Goal: Task Accomplishment & Management: Manage account settings

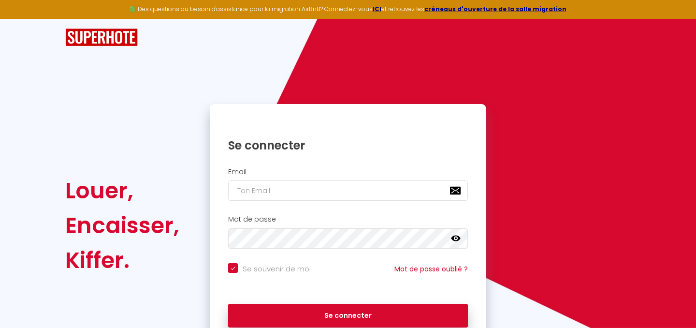
checkbox input "true"
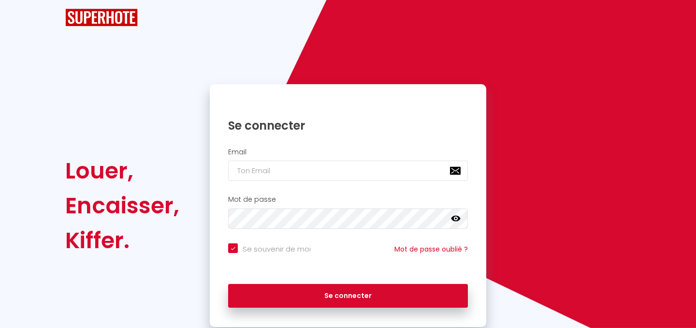
scroll to position [48, 0]
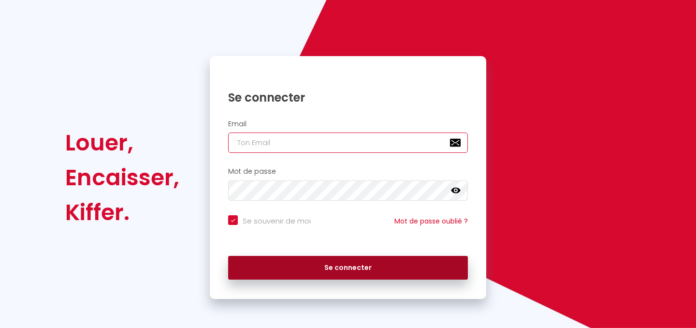
type input "[EMAIL_ADDRESS][DOMAIN_NAME]"
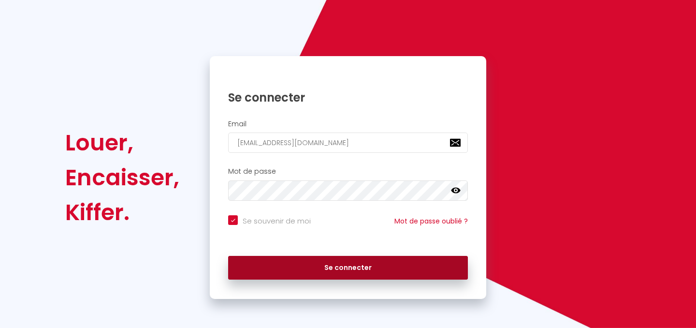
click at [361, 268] on button "Se connecter" at bounding box center [348, 268] width 240 height 24
checkbox input "true"
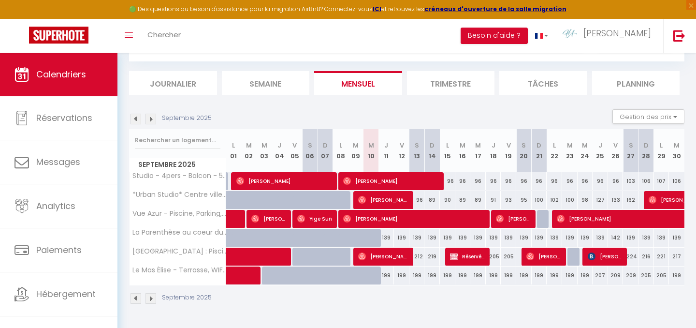
scroll to position [53, 0]
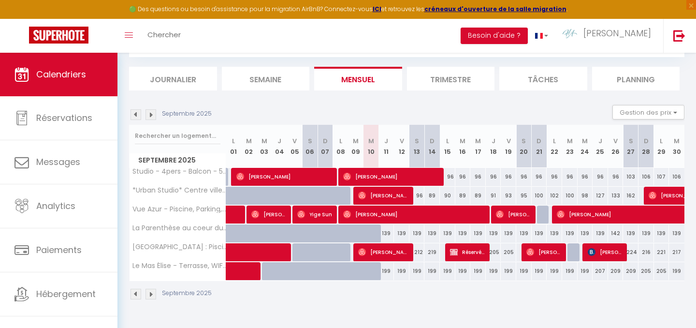
click at [149, 113] on img at bounding box center [150, 114] width 11 height 11
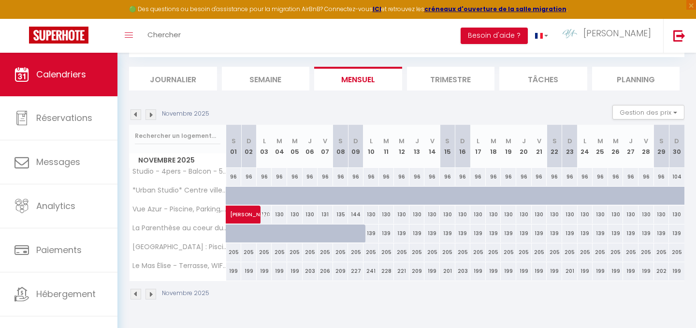
click at [149, 113] on img at bounding box center [150, 114] width 11 height 11
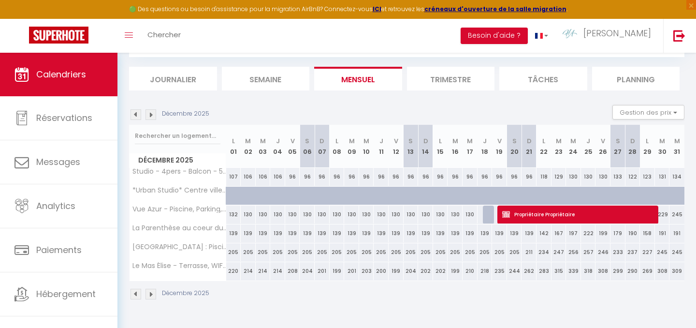
click at [149, 113] on img at bounding box center [150, 114] width 11 height 11
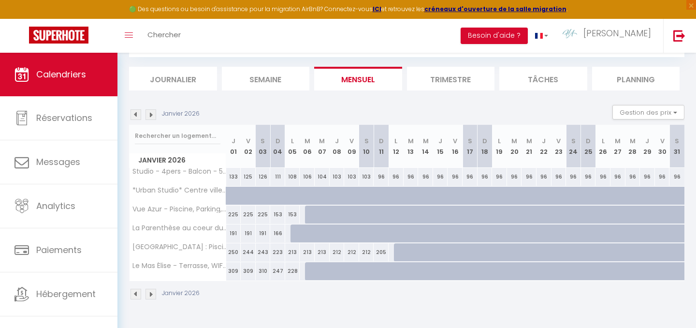
click at [149, 113] on img at bounding box center [150, 114] width 11 height 11
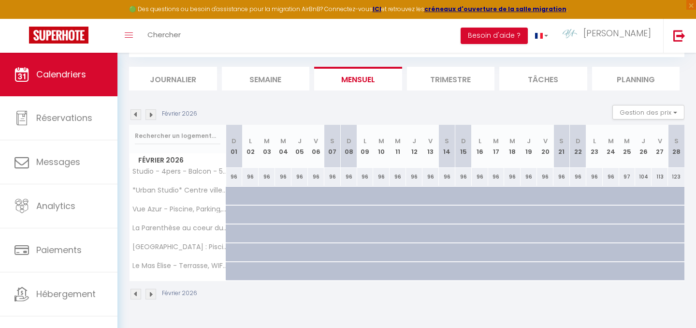
click at [149, 113] on img at bounding box center [150, 114] width 11 height 11
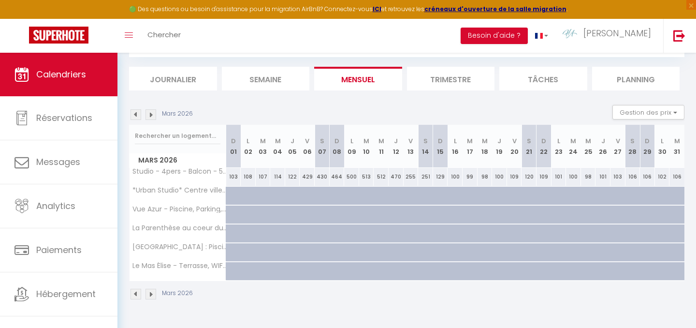
click at [149, 113] on img at bounding box center [150, 114] width 11 height 11
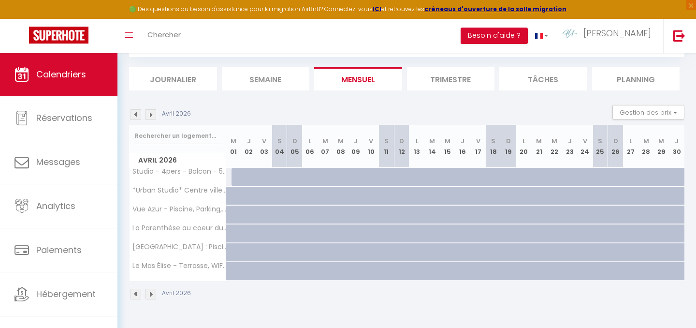
click at [149, 113] on img at bounding box center [150, 114] width 11 height 11
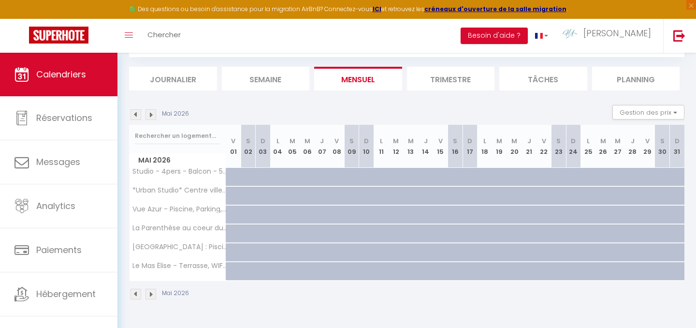
click at [149, 113] on img at bounding box center [150, 114] width 11 height 11
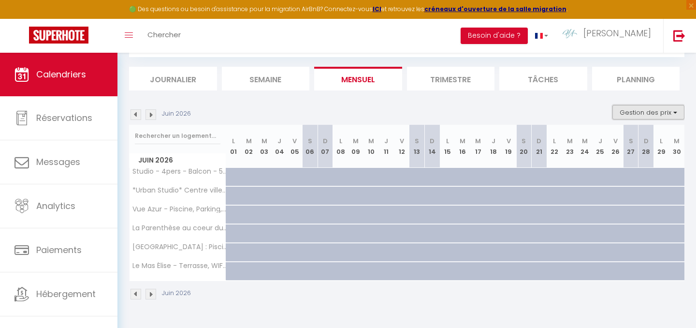
click at [675, 111] on button "Gestion des prix" at bounding box center [648, 112] width 72 height 15
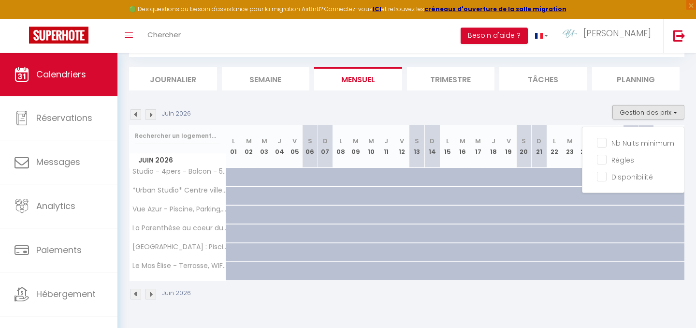
click at [577, 104] on section "Juin 2026 Gestion des prix Nb Nuits minimum Règles Disponibilité Juin 2026 L 01…" at bounding box center [406, 202] width 555 height 214
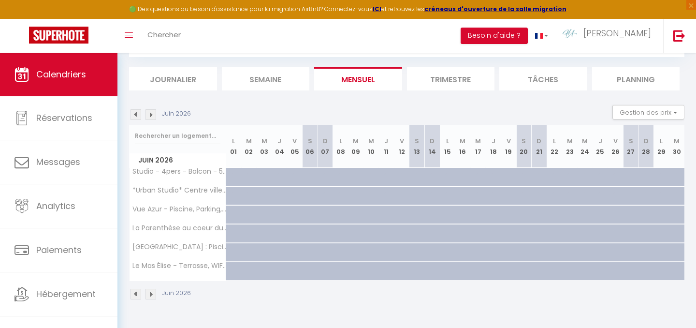
scroll to position [0, 0]
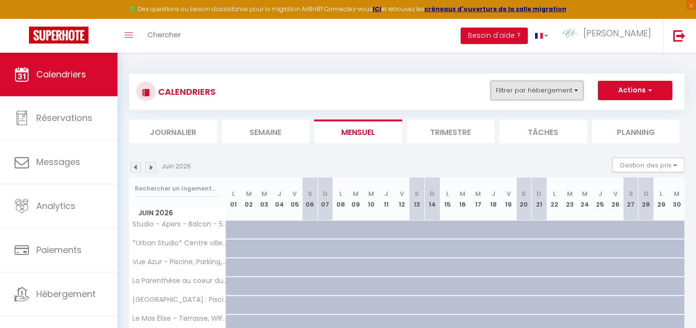
click at [568, 96] on button "Filtrer par hébergement" at bounding box center [537, 90] width 93 height 19
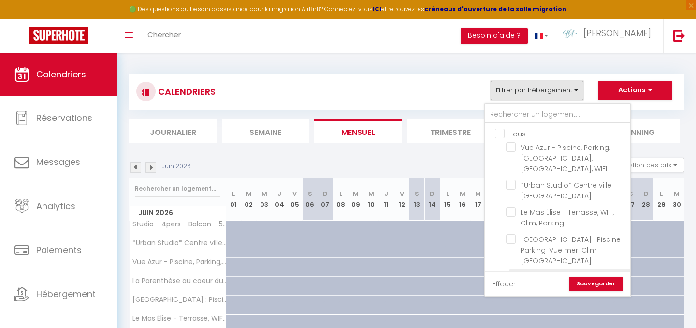
scroll to position [35, 0]
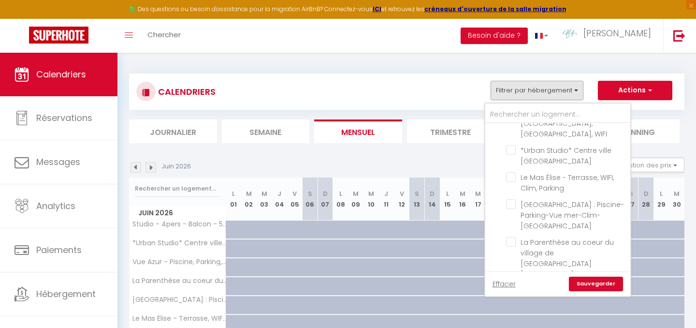
click at [513, 285] on input "Studio - 4pers - Balcon - 5mn Plages - 12mn Palais" at bounding box center [566, 290] width 121 height 10
checkbox input "true"
checkbox input "false"
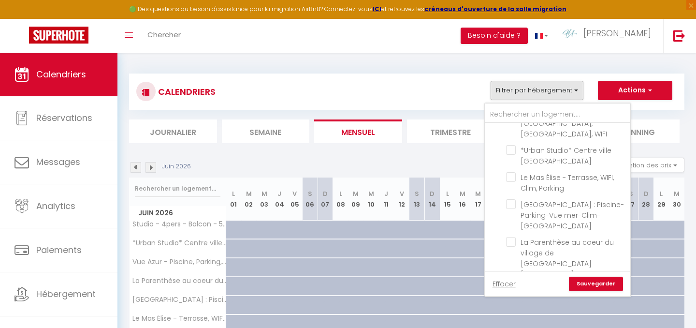
checkbox input "false"
click at [598, 287] on link "Sauvegarder" at bounding box center [596, 283] width 54 height 15
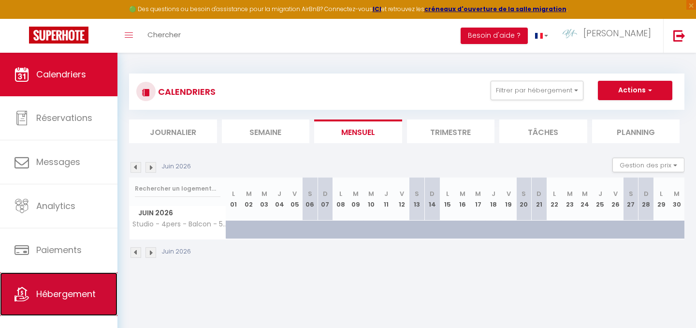
click at [48, 286] on link "Hébergement" at bounding box center [58, 294] width 117 height 44
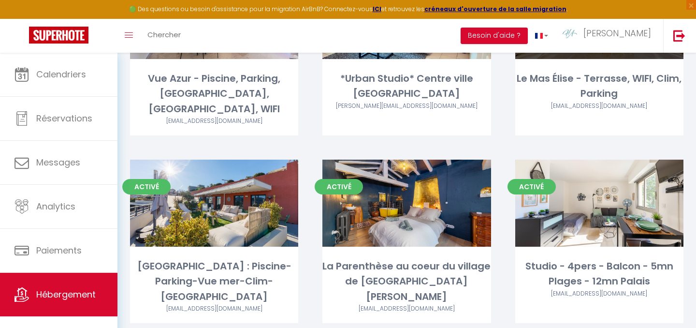
scroll to position [153, 0]
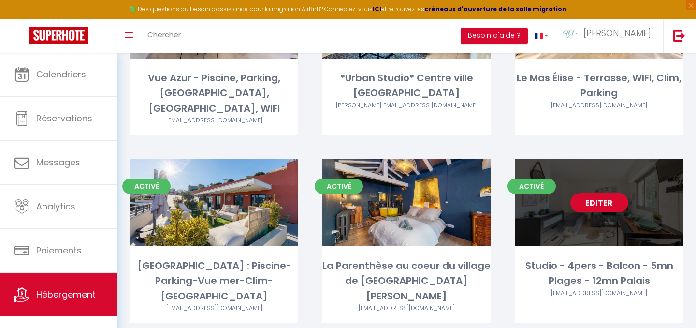
click at [605, 193] on link "Editer" at bounding box center [599, 202] width 58 height 19
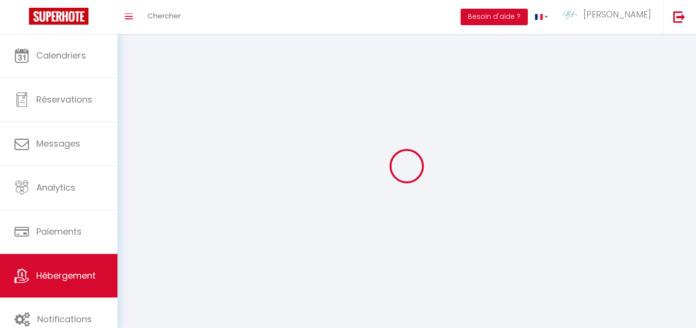
select select "1"
select select
select select "28"
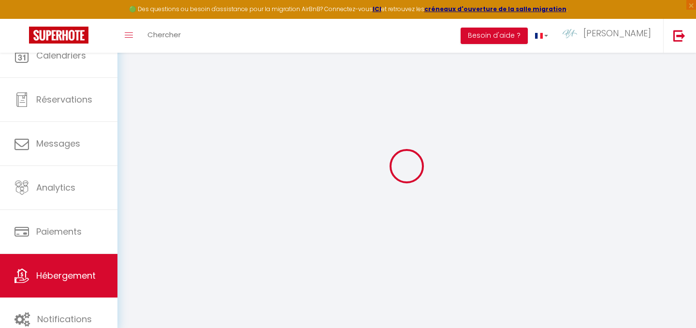
select select
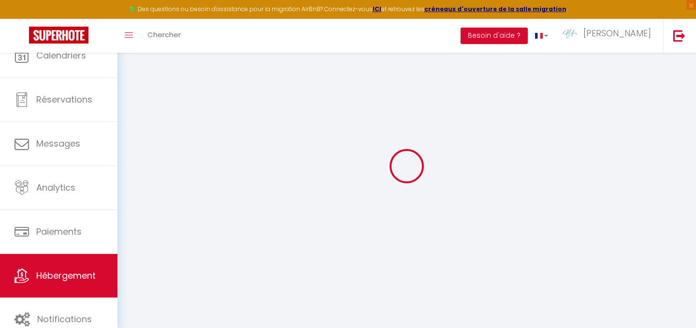
select select
checkbox input "false"
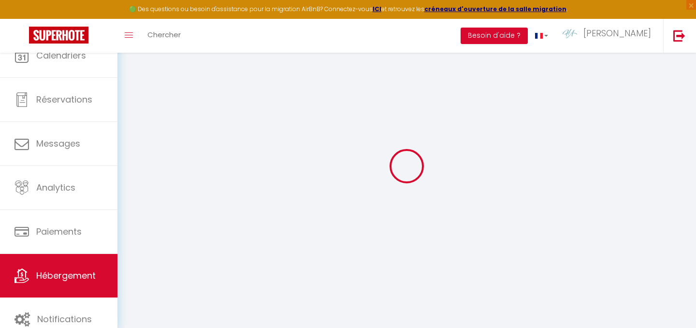
select select
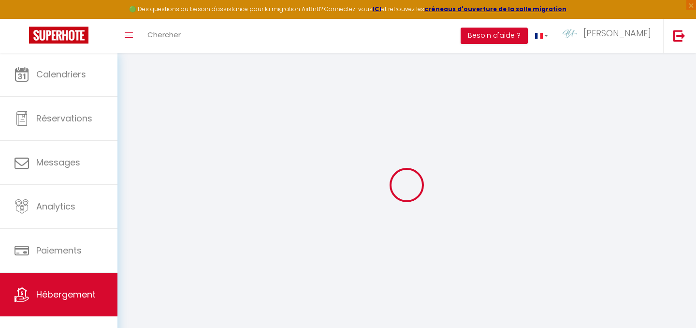
select select
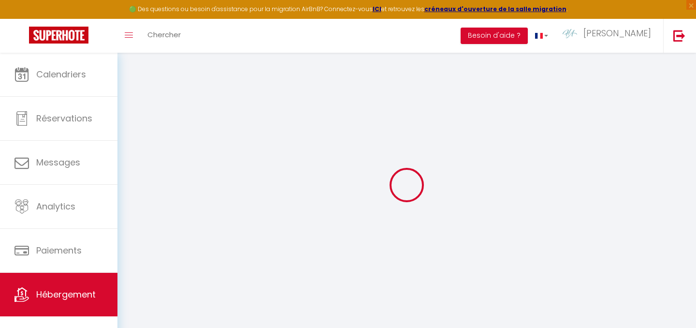
select select
checkbox input "false"
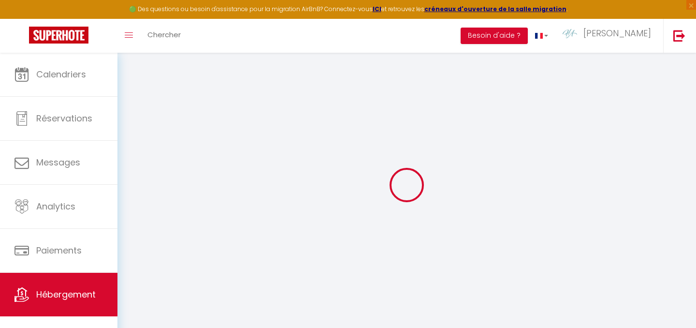
select select
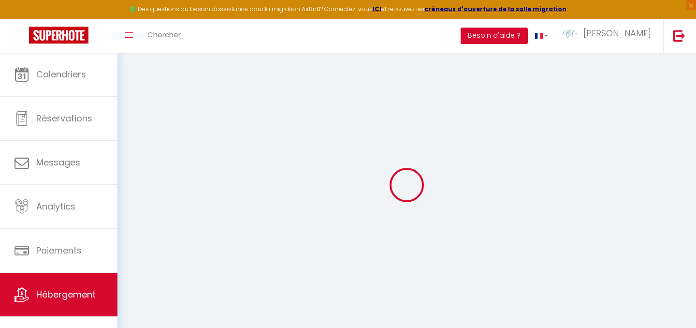
select select
checkbox input "false"
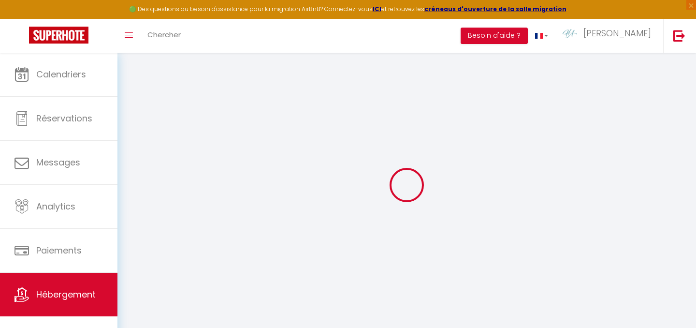
checkbox input "false"
select select
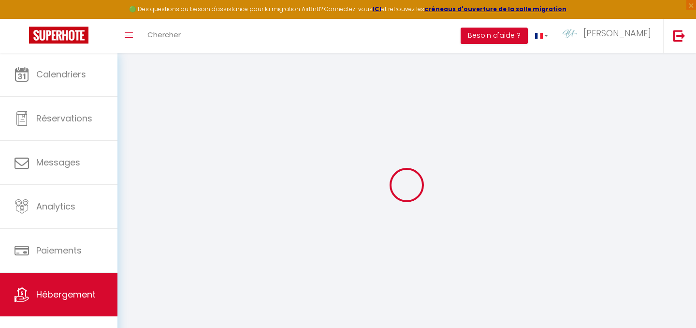
select select
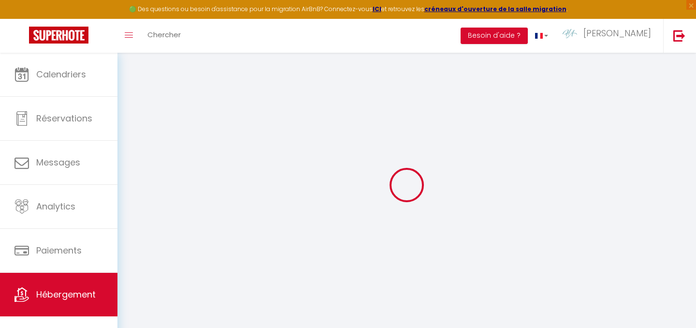
checkbox input "false"
select select
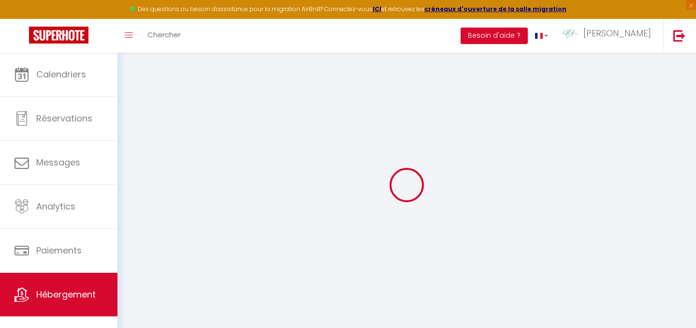
select select
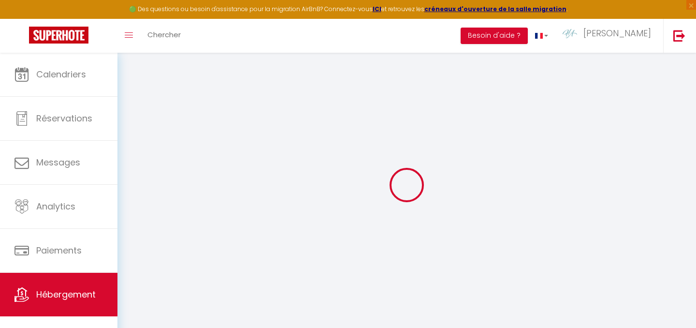
select select
checkbox input "false"
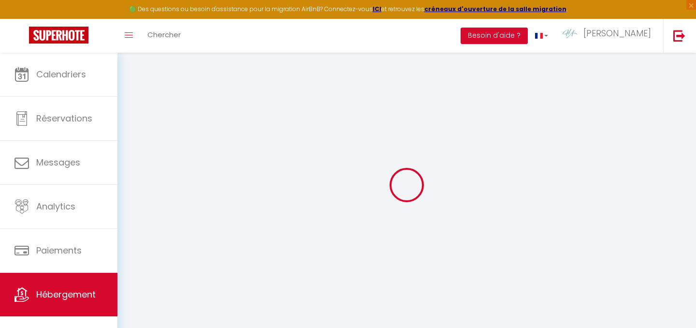
checkbox input "false"
select select
type input "Studio - 4pers - Balcon - 5mn Plages - 12mn Palais"
type input "Alexia"
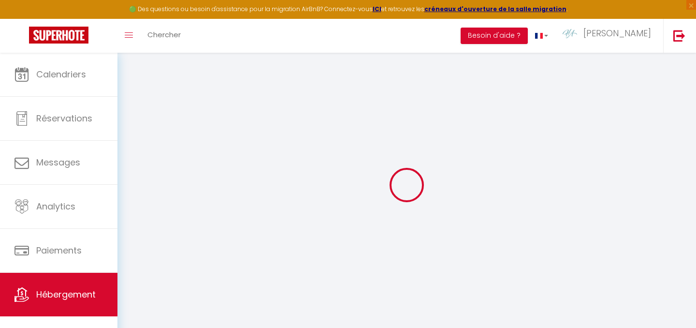
type input "[PERSON_NAME]"
type input "[STREET_ADDRESS]"
type input "06400"
type input "Cannes"
type input "112"
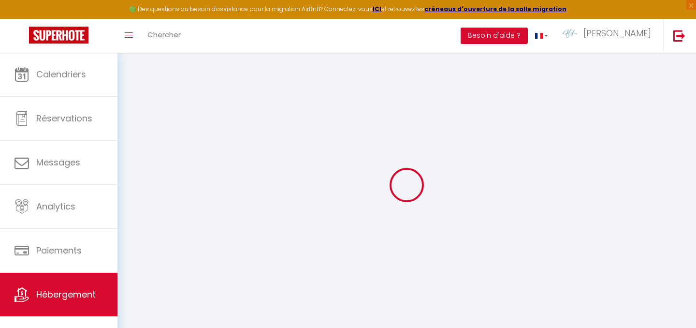
type input "60"
type input "5"
type input "5.36"
type input "500"
select select
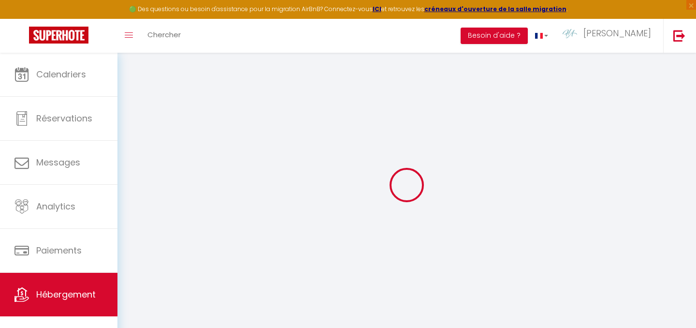
select select
type input "[STREET_ADDRESS]"
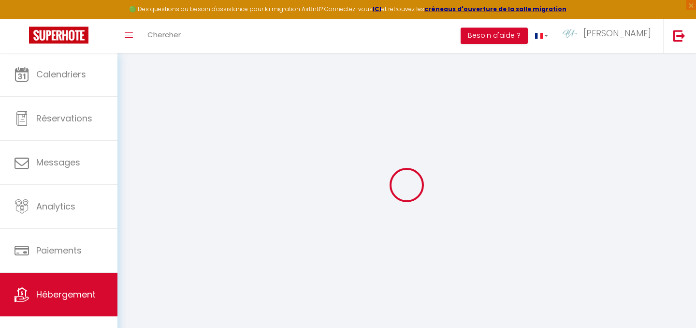
type input "06400"
type input "Cannes"
type input "[EMAIL_ADDRESS][DOMAIN_NAME]"
select select "11958"
checkbox input "false"
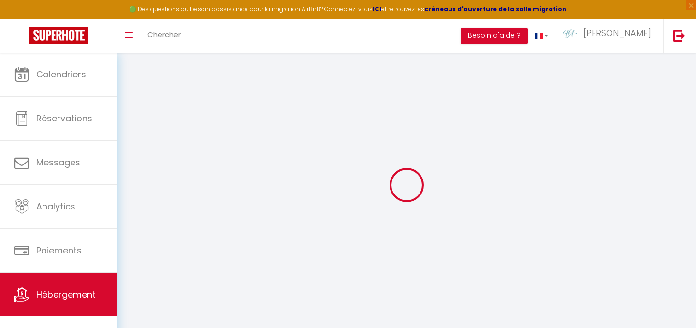
checkbox input "false"
radio input "true"
type input "60"
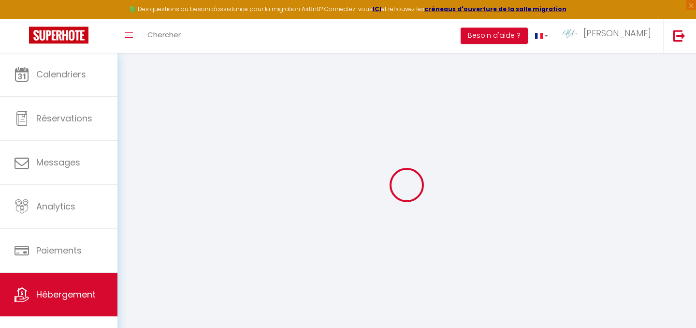
type input "0"
select select "+ 24 %"
select select
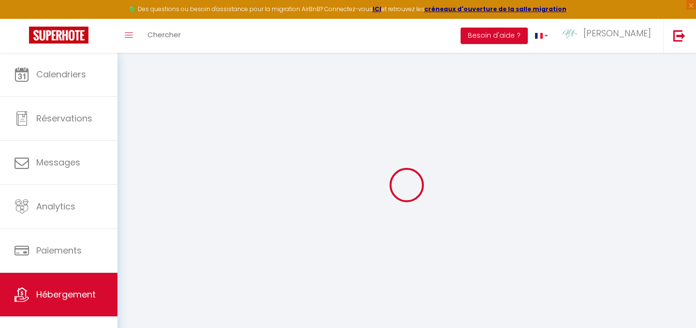
checkbox input "false"
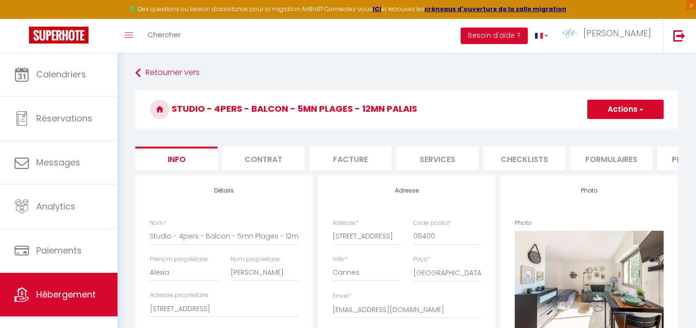
select select
checkbox input "false"
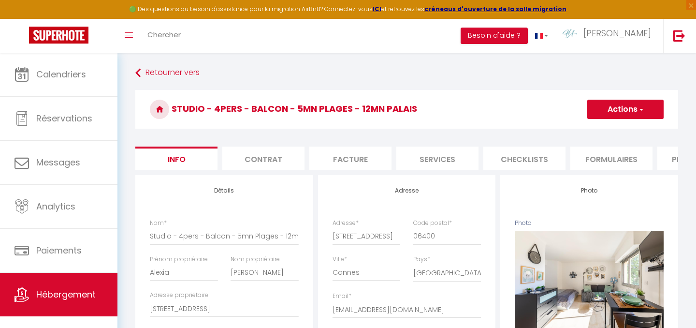
select select "365"
select select "well_reviewed_guests"
select select "EUR"
select select "3841-21510548"
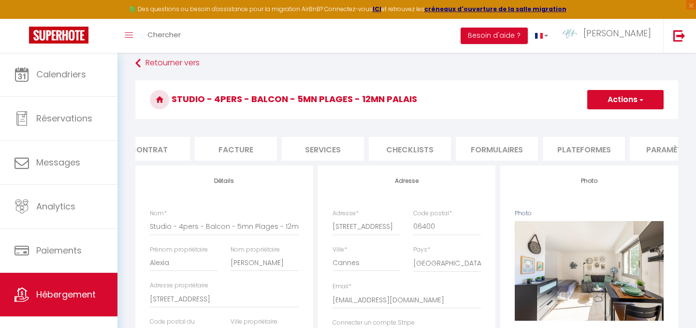
scroll to position [0, 127]
click at [574, 141] on li "Plateformes" at bounding box center [572, 149] width 82 height 24
